Goal: Information Seeking & Learning: Learn about a topic

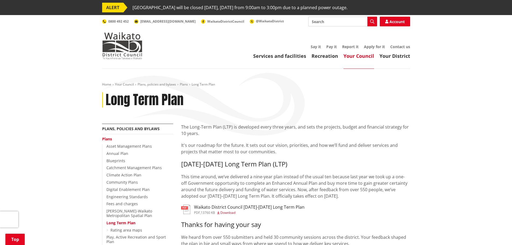
scroll to position [215, 0]
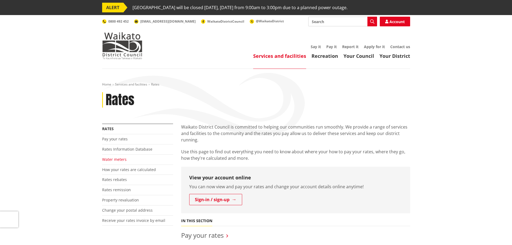
click at [108, 157] on link "Water meters" at bounding box center [114, 159] width 24 height 5
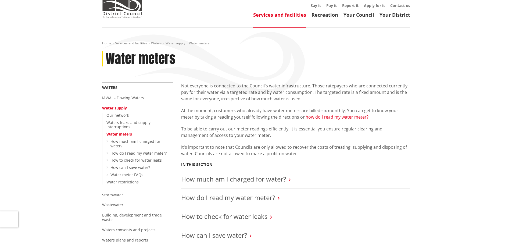
scroll to position [81, 0]
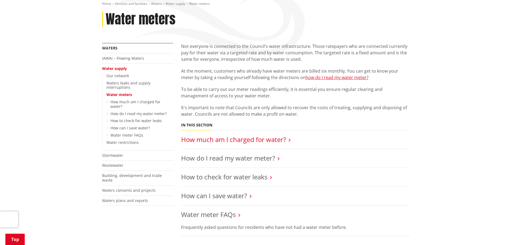
click at [241, 136] on link "How much am I charged for water?" at bounding box center [233, 139] width 105 height 9
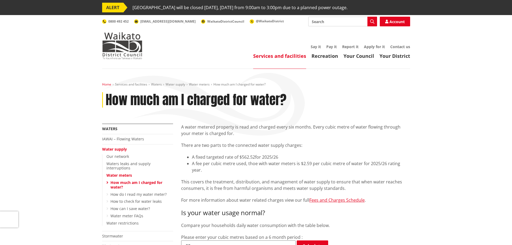
click at [107, 85] on link "Home" at bounding box center [106, 84] width 9 height 5
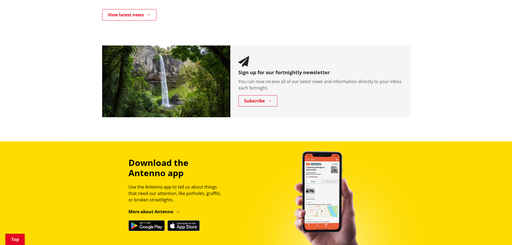
scroll to position [457, 0]
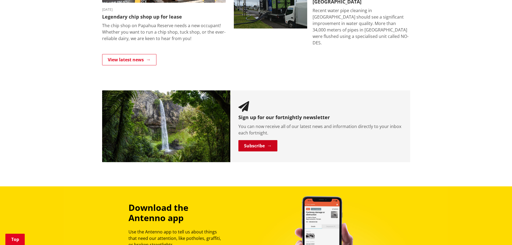
click at [264, 144] on link "Subscribe" at bounding box center [257, 145] width 39 height 11
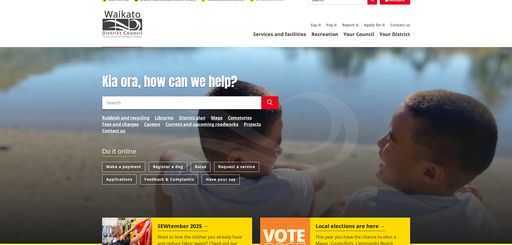
scroll to position [0, 0]
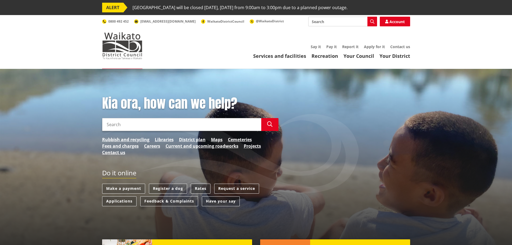
click at [199, 188] on link "Rates" at bounding box center [201, 189] width 20 height 10
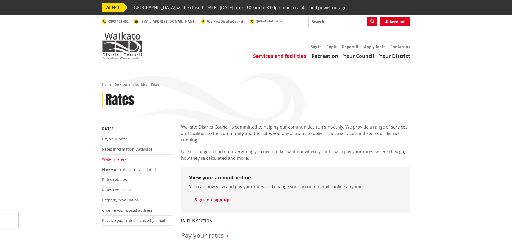
click at [109, 157] on link "Water meters" at bounding box center [114, 159] width 24 height 5
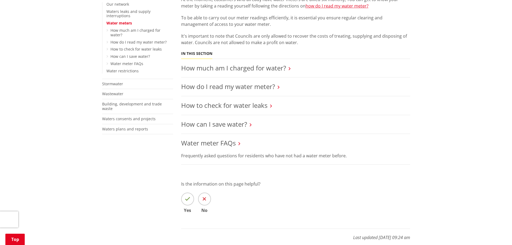
scroll to position [134, 0]
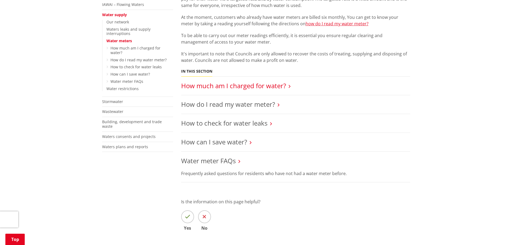
click at [247, 84] on link "How much am I charged for water?" at bounding box center [233, 85] width 105 height 9
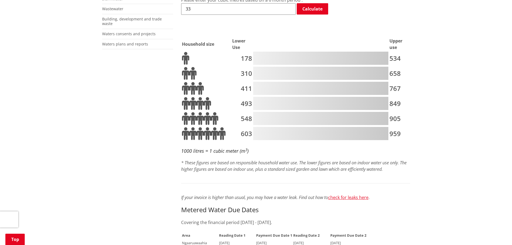
scroll to position [215, 0]
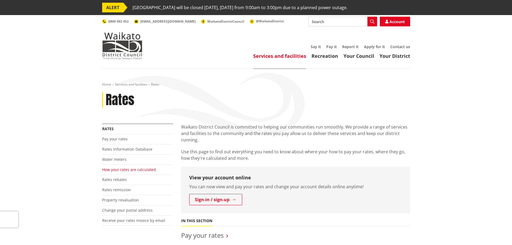
click at [120, 170] on link "How your rates are calculated" at bounding box center [129, 169] width 54 height 5
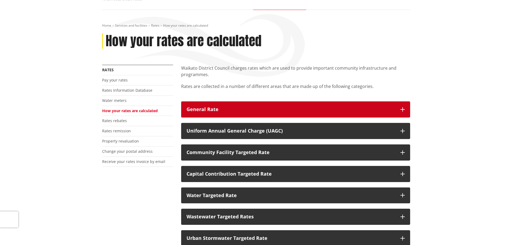
scroll to position [81, 0]
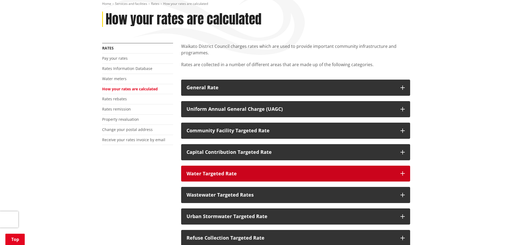
click at [405, 171] on button "Water Targeted Rate" at bounding box center [295, 174] width 229 height 16
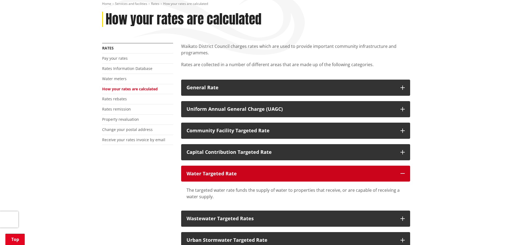
scroll to position [108, 0]
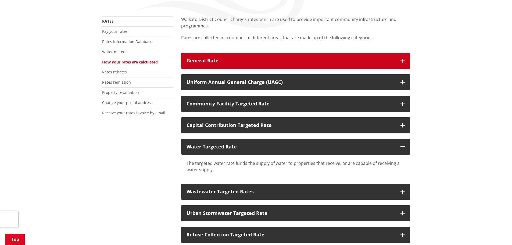
click at [404, 62] on icon "button" at bounding box center [403, 61] width 4 height 4
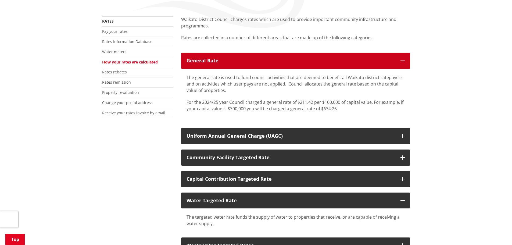
click at [404, 62] on icon "button" at bounding box center [403, 61] width 4 height 4
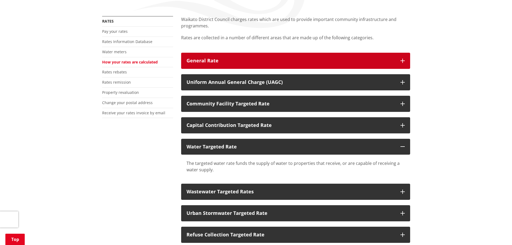
click at [209, 57] on button "General Rate" at bounding box center [295, 61] width 229 height 16
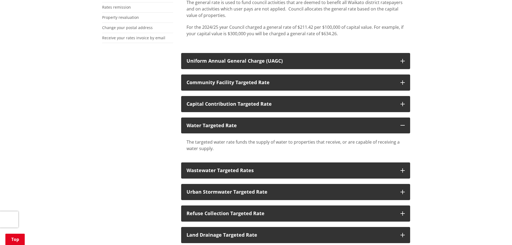
scroll to position [215, 0]
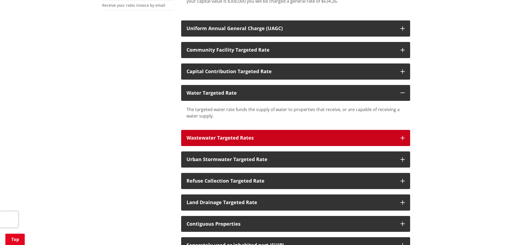
click at [402, 138] on icon "button" at bounding box center [403, 138] width 4 height 4
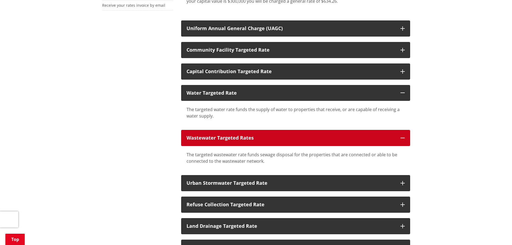
click at [401, 137] on icon "button" at bounding box center [403, 138] width 4 height 4
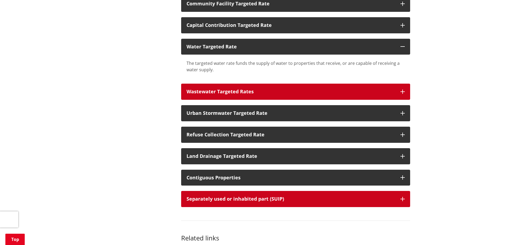
scroll to position [269, 0]
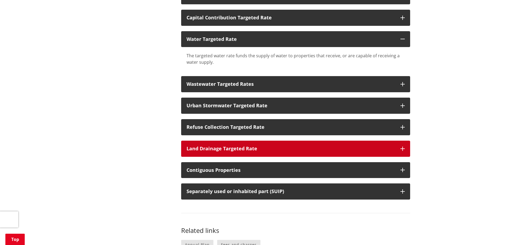
click at [403, 152] on button "Land Drainage Targeted Rate" at bounding box center [295, 149] width 229 height 16
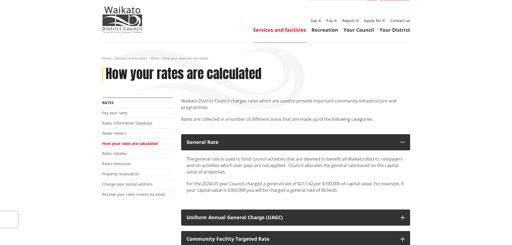
scroll to position [0, 0]
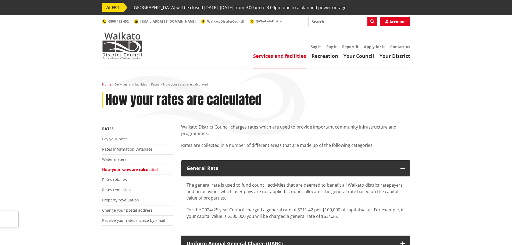
click at [107, 85] on link "Home" at bounding box center [106, 84] width 9 height 5
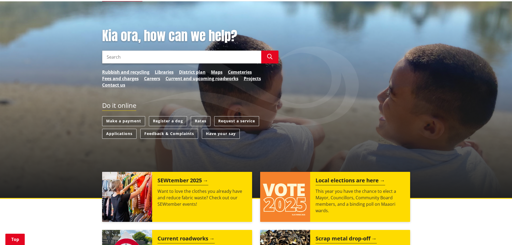
scroll to position [134, 0]
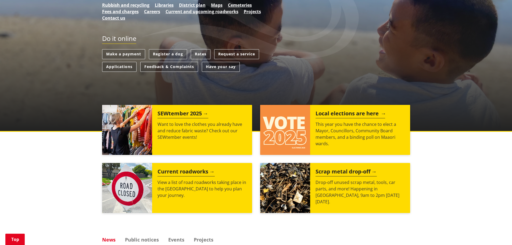
click at [298, 127] on img at bounding box center [285, 130] width 50 height 50
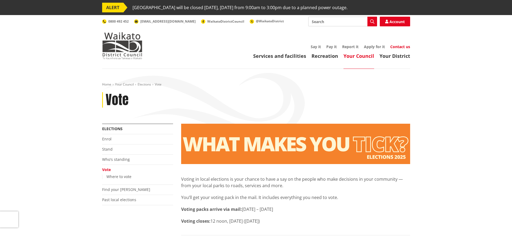
click at [401, 45] on link "Contact us" at bounding box center [400, 46] width 20 height 5
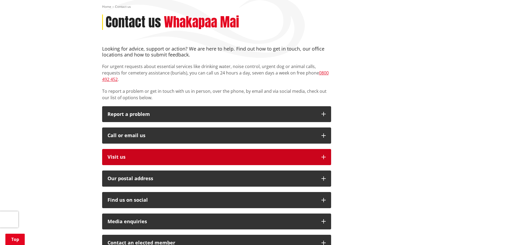
scroll to position [81, 0]
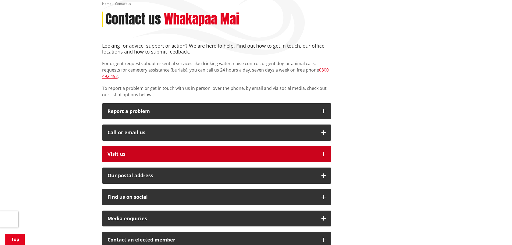
click at [322, 152] on icon "button" at bounding box center [324, 154] width 4 height 4
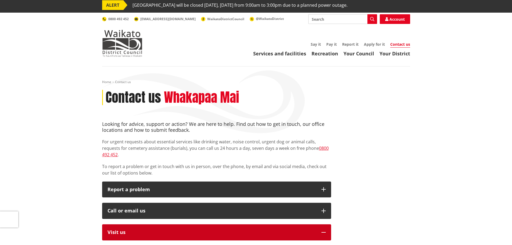
scroll to position [0, 0]
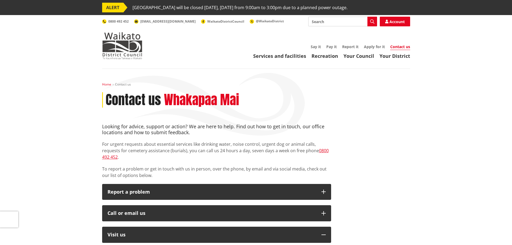
click at [103, 84] on link "Home" at bounding box center [106, 84] width 9 height 5
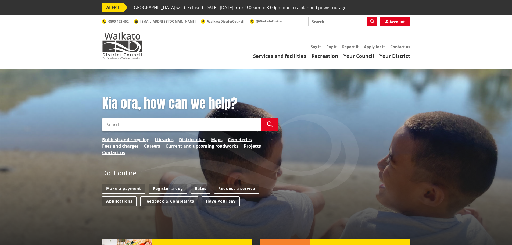
click at [356, 19] on input "Search" at bounding box center [342, 22] width 69 height 10
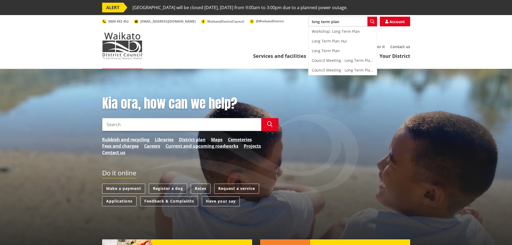
click at [340, 23] on input "long term plan" at bounding box center [342, 22] width 69 height 10
type input "long term plan"
click at [371, 22] on icon "button" at bounding box center [372, 21] width 4 height 4
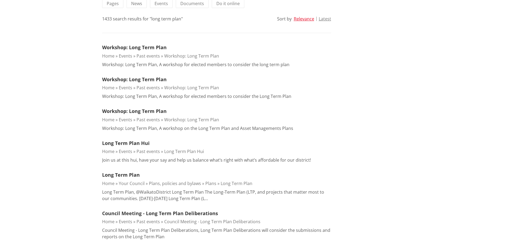
scroll to position [161, 0]
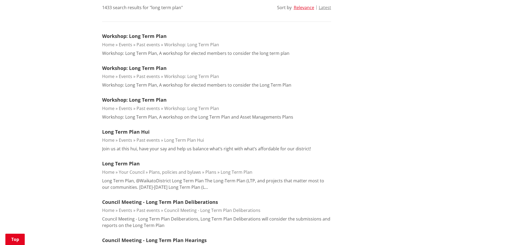
click at [241, 170] on link "Long Term Plan" at bounding box center [237, 172] width 32 height 6
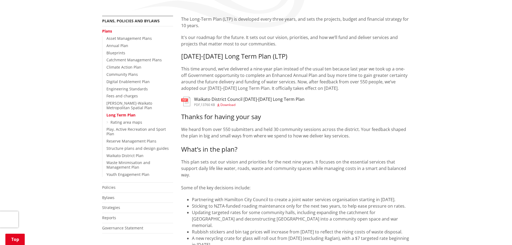
scroll to position [108, 0]
